Goal: Book appointment/travel/reservation

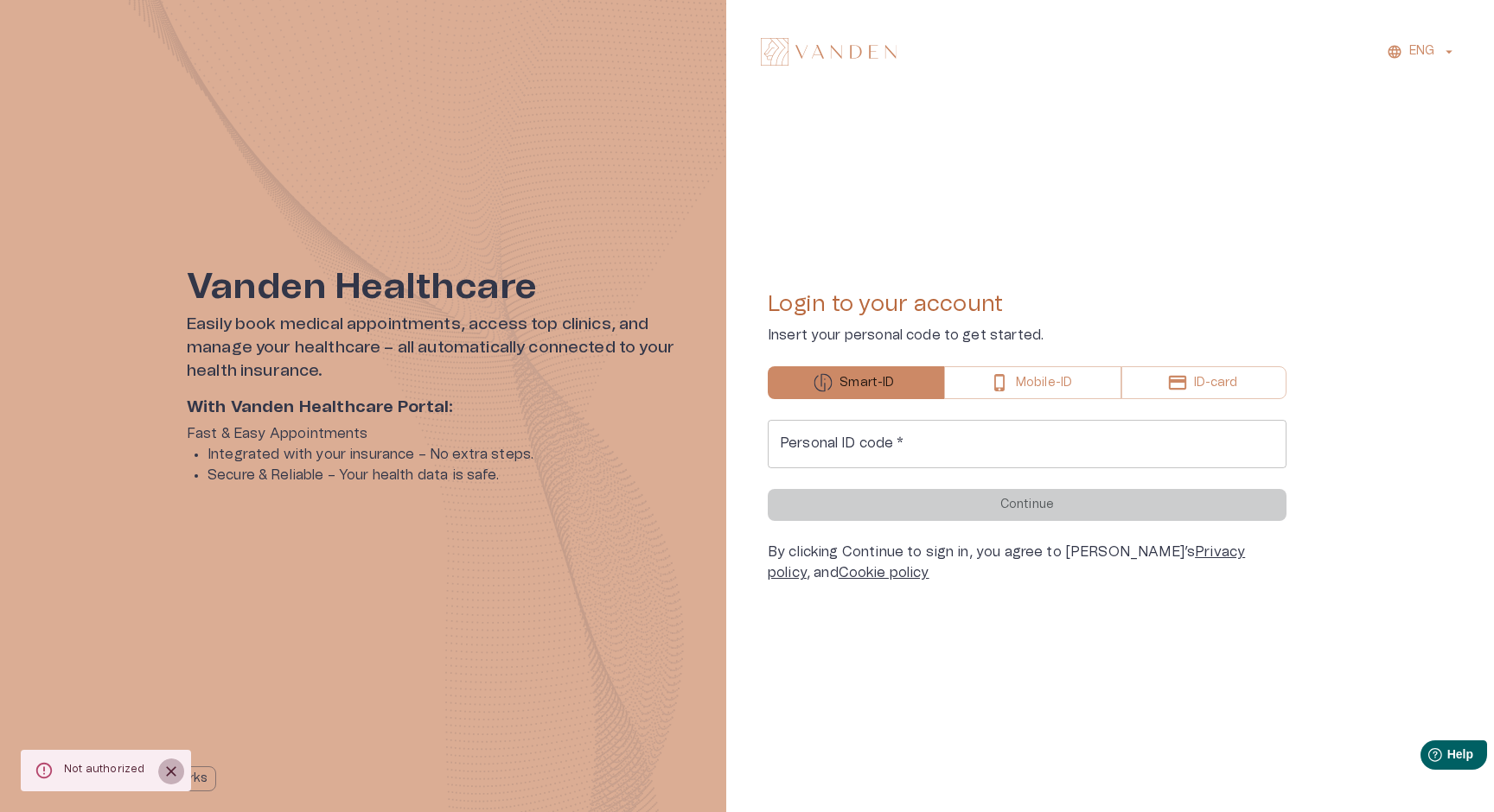
click at [165, 776] on icon "Close" at bounding box center [171, 771] width 17 height 17
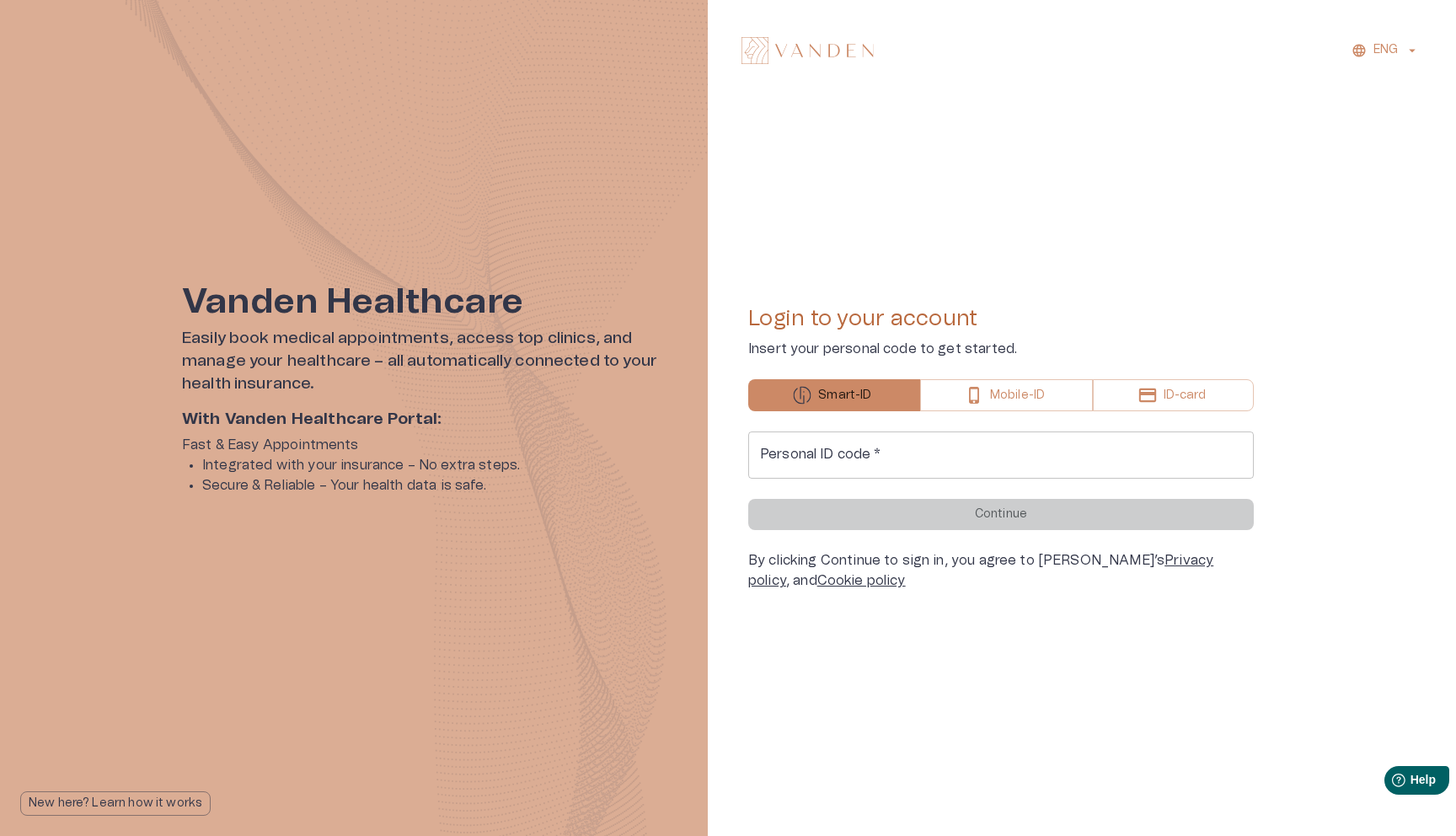
click at [183, 791] on p "New here? Learn how it works" at bounding box center [115, 803] width 173 height 17
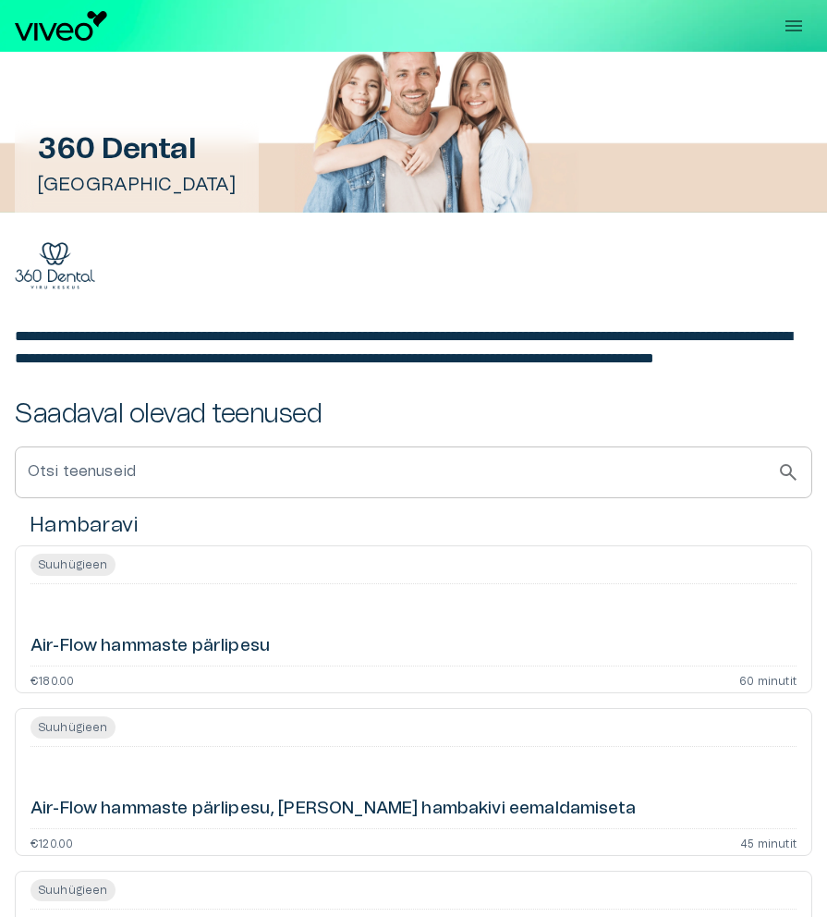
click at [793, 34] on icon "Rippmenüü nähtavus" at bounding box center [794, 26] width 22 height 22
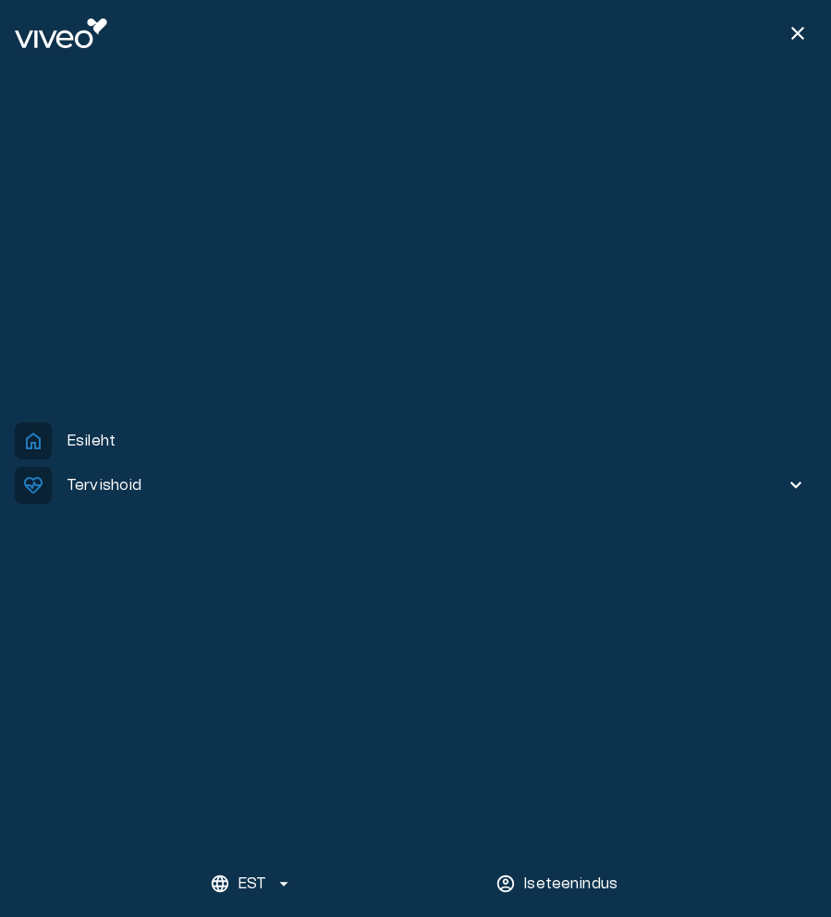
click at [562, 895] on button "Iseteenindus" at bounding box center [558, 883] width 139 height 37
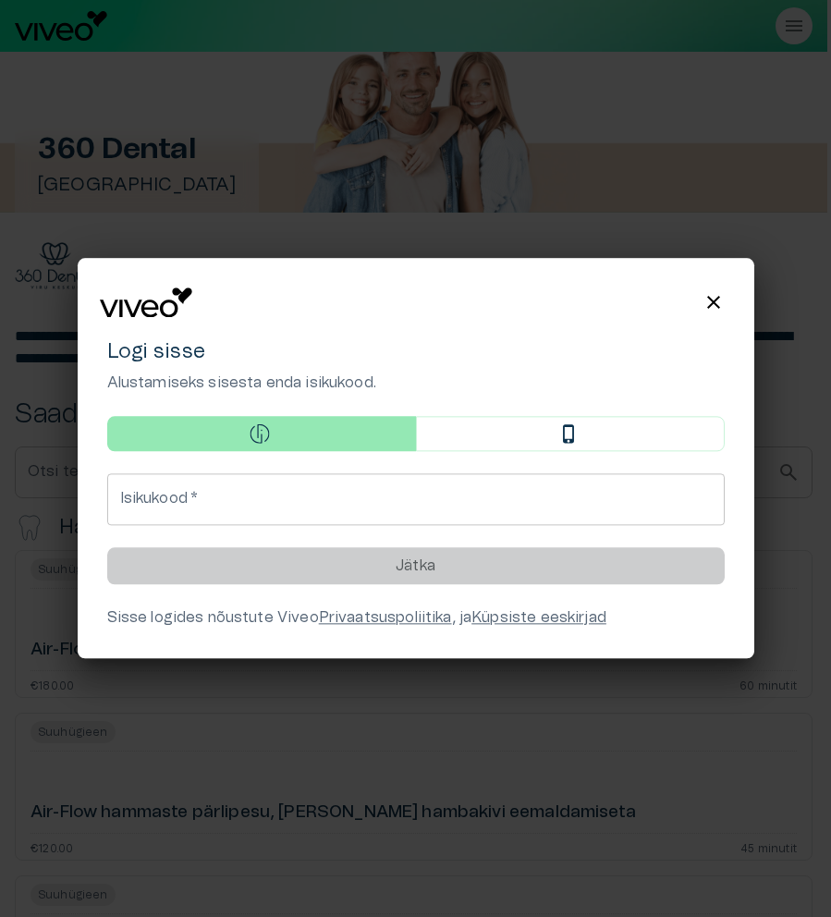
click at [704, 296] on span "close" at bounding box center [714, 302] width 22 height 22
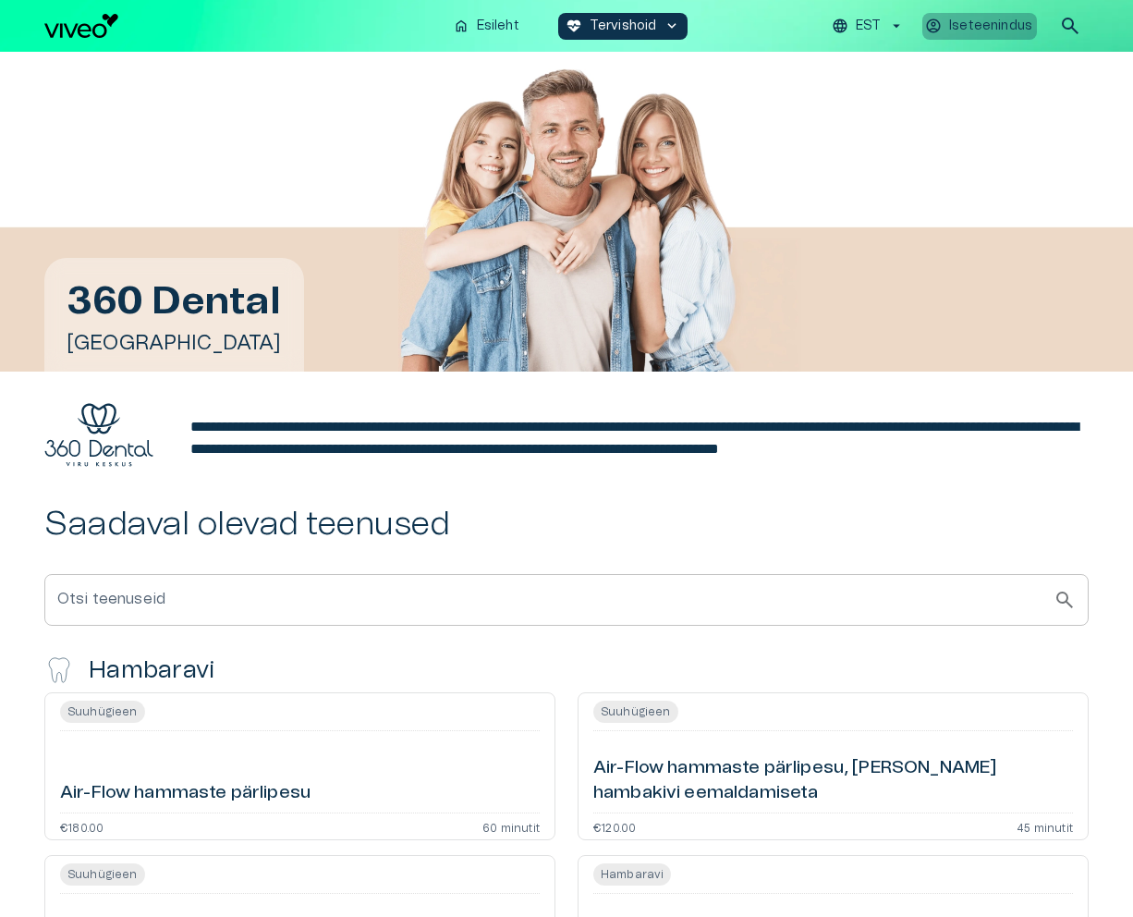
click at [830, 26] on p "Iseteenindus" at bounding box center [990, 26] width 83 height 19
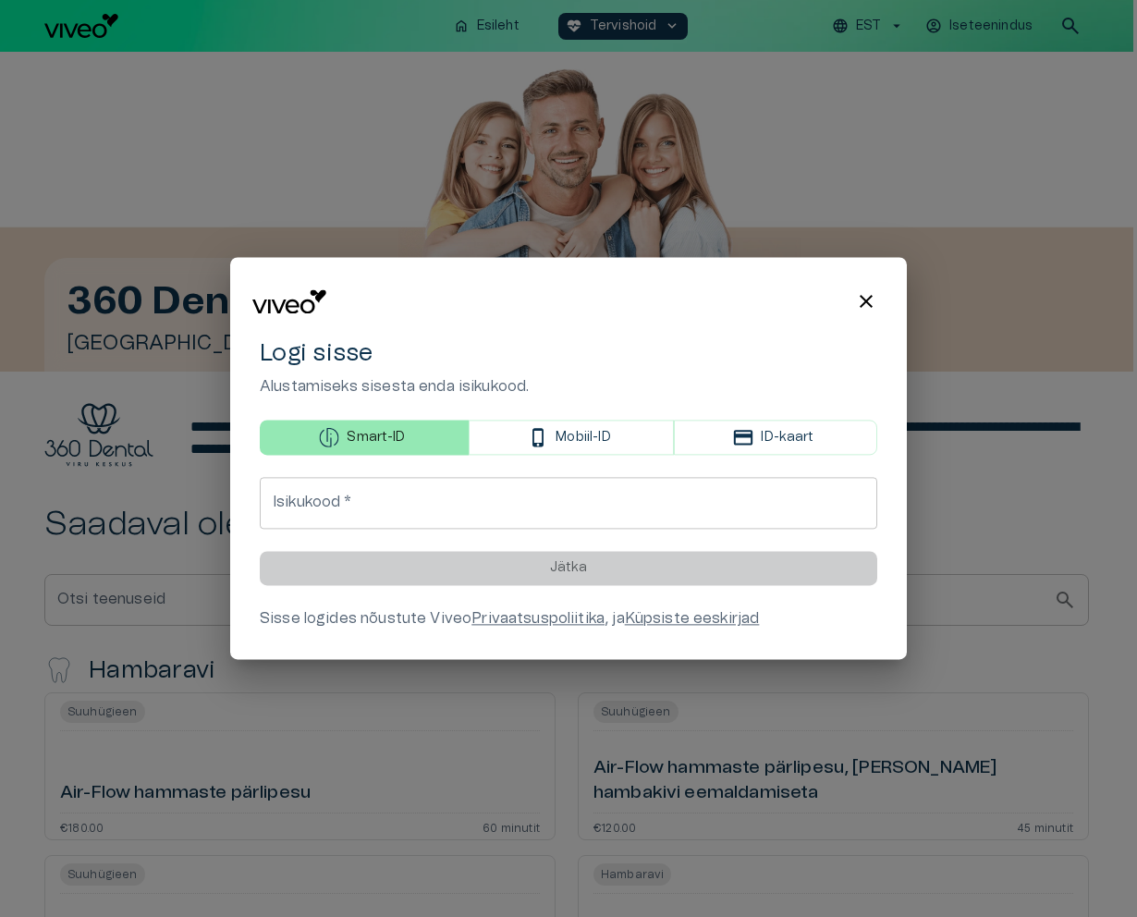
click at [665, 293] on div at bounding box center [549, 302] width 595 height 24
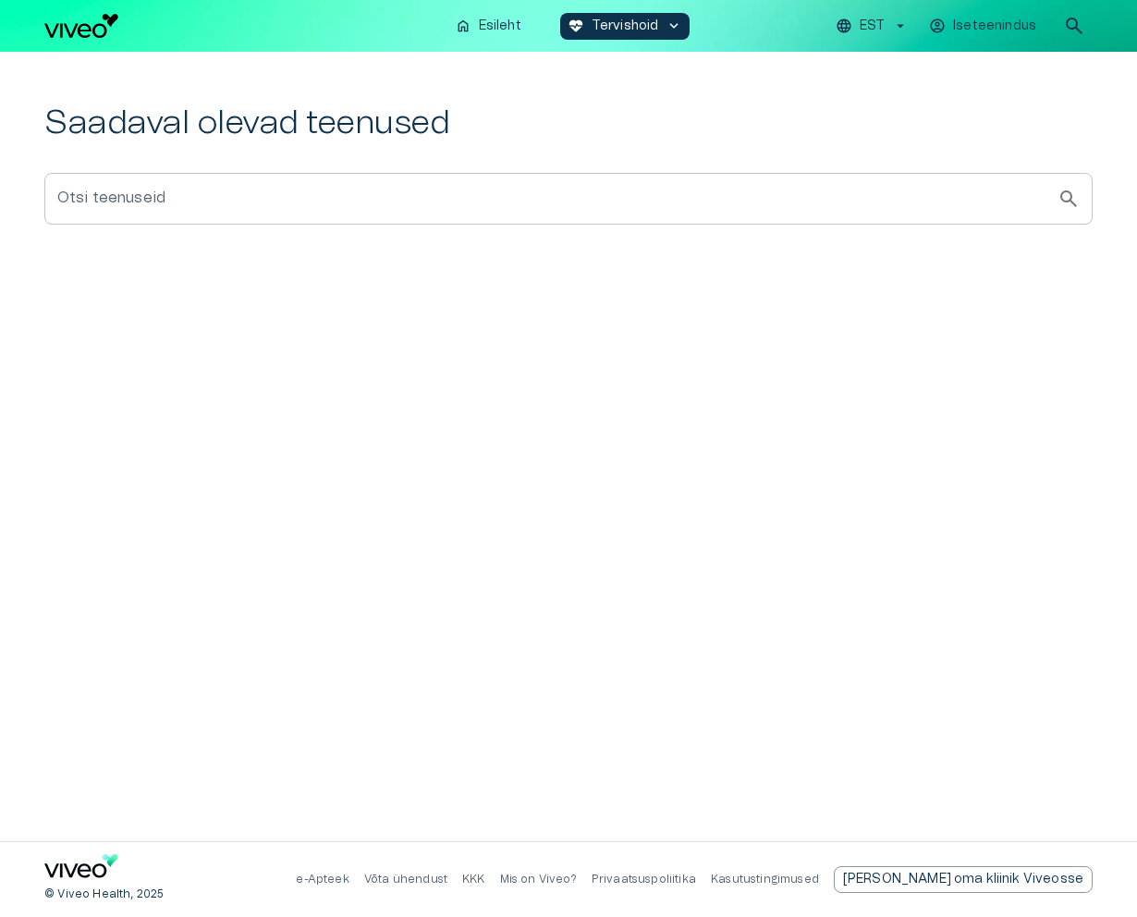
click at [998, 30] on p "Iseteenindus" at bounding box center [994, 26] width 83 height 19
